Goal: Transaction & Acquisition: Purchase product/service

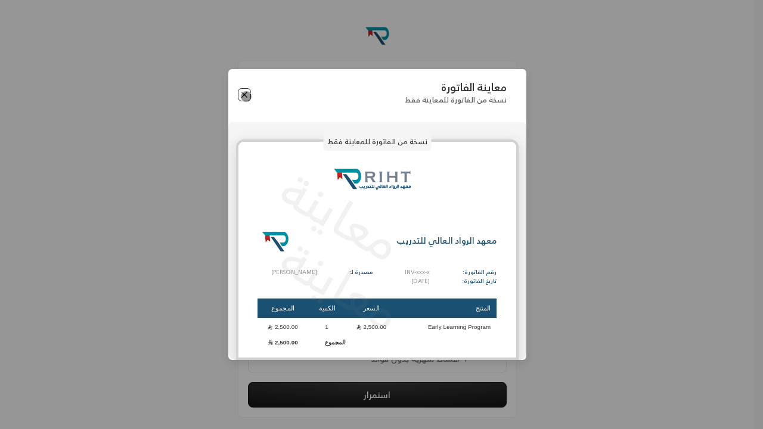
click at [244, 95] on button "Close" at bounding box center [244, 94] width 13 height 13
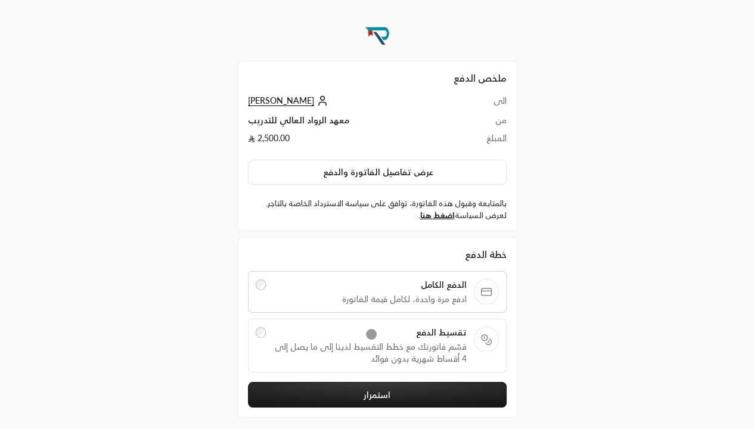
click at [377, 344] on span "قسّم فاتورتك مع خطط التقسيط لدينا إلى ما يصل إلى 4 أقساط شهرية بدون فوائد" at bounding box center [370, 353] width 194 height 24
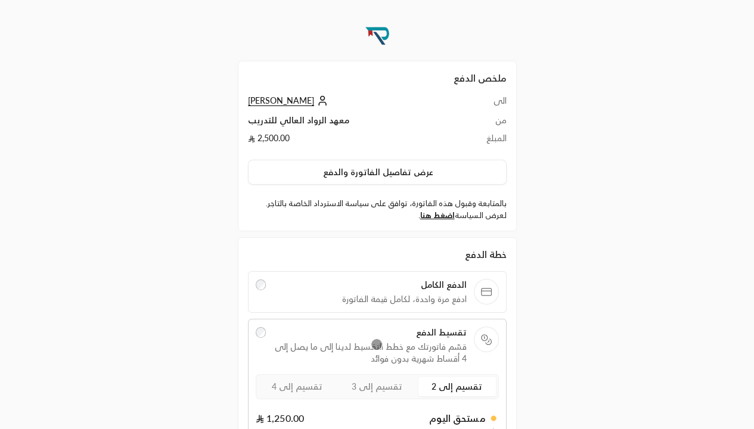
click at [377, 385] on span "تقسيم إلى 3" at bounding box center [376, 386] width 51 height 10
click at [297, 385] on span "تقسيم إلى 4" at bounding box center [297, 386] width 51 height 10
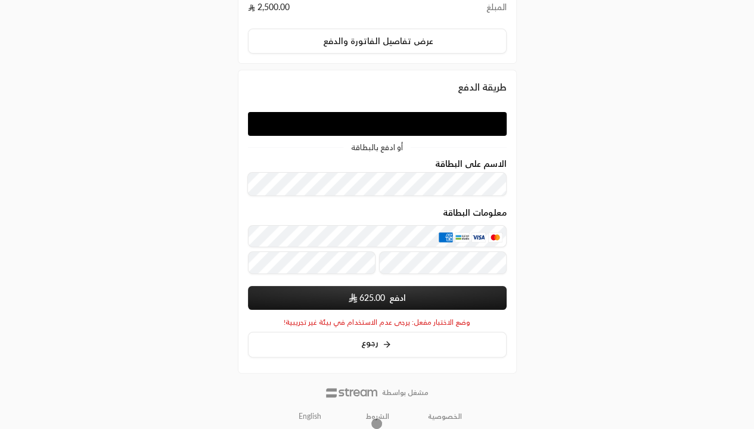
scroll to position [154, 0]
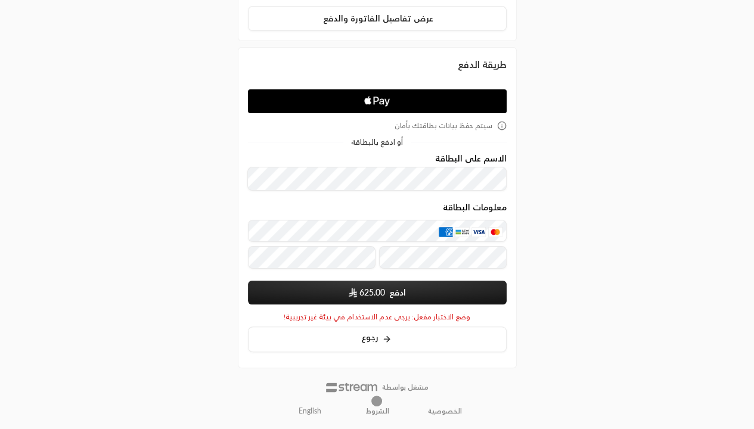
click at [377, 100] on icon "Apple Pay" at bounding box center [376, 101] width 5 height 8
